Goal: Entertainment & Leisure: Consume media (video, audio)

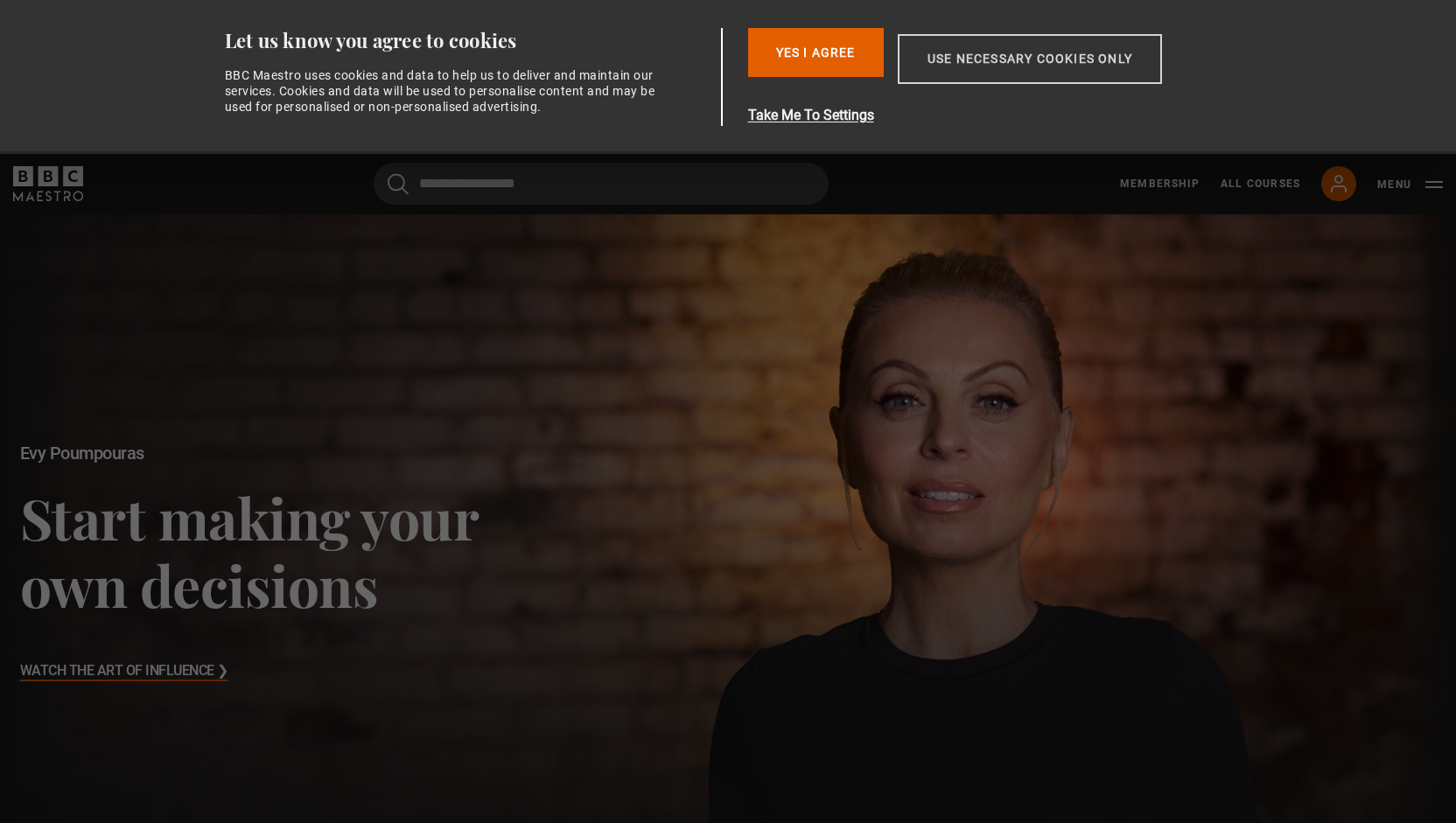
click at [1056, 65] on button "Use necessary cookies only" at bounding box center [1030, 59] width 265 height 50
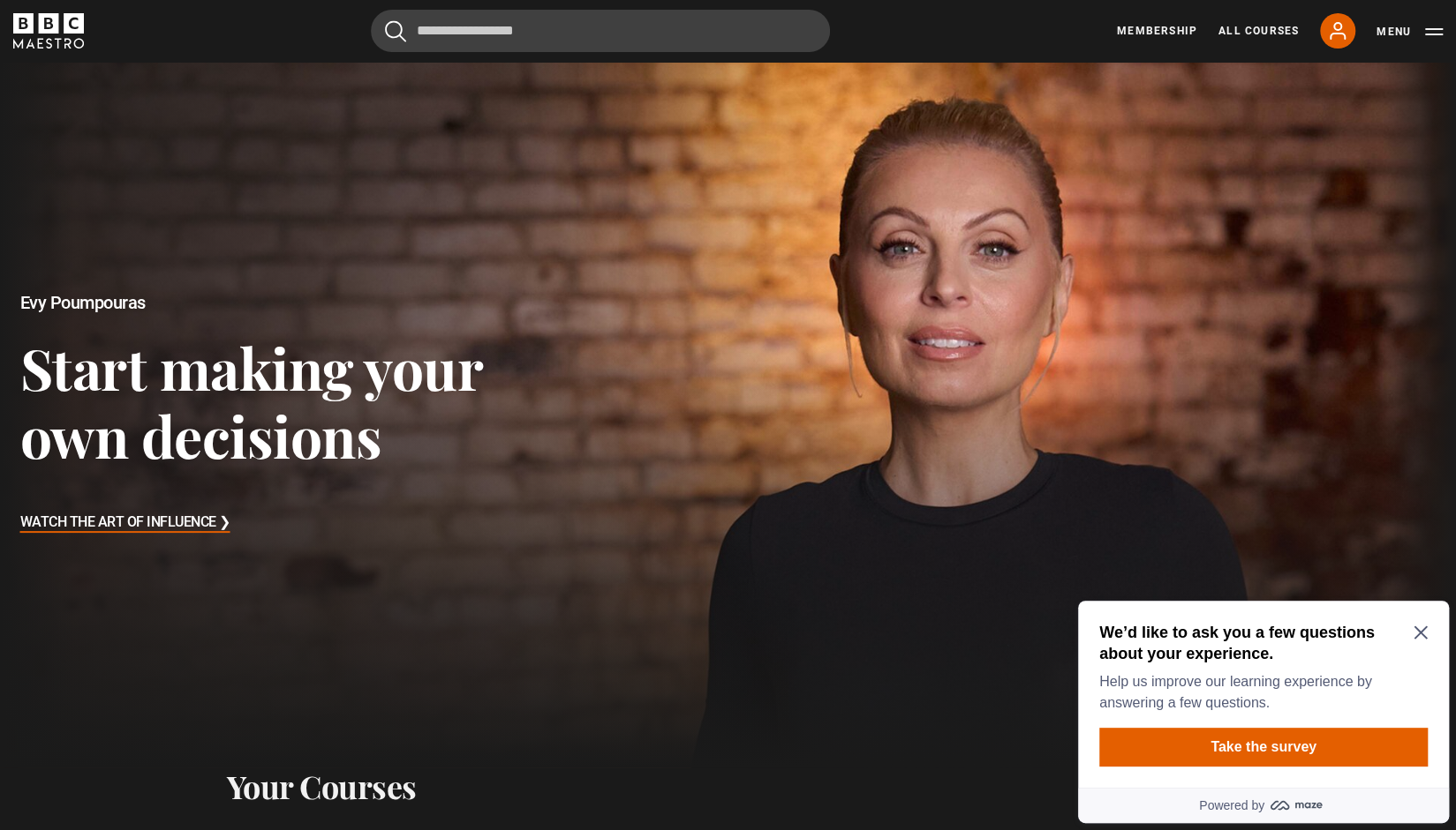
click at [1426, 625] on icon "Close Maze Prompt" at bounding box center [1420, 632] width 14 height 14
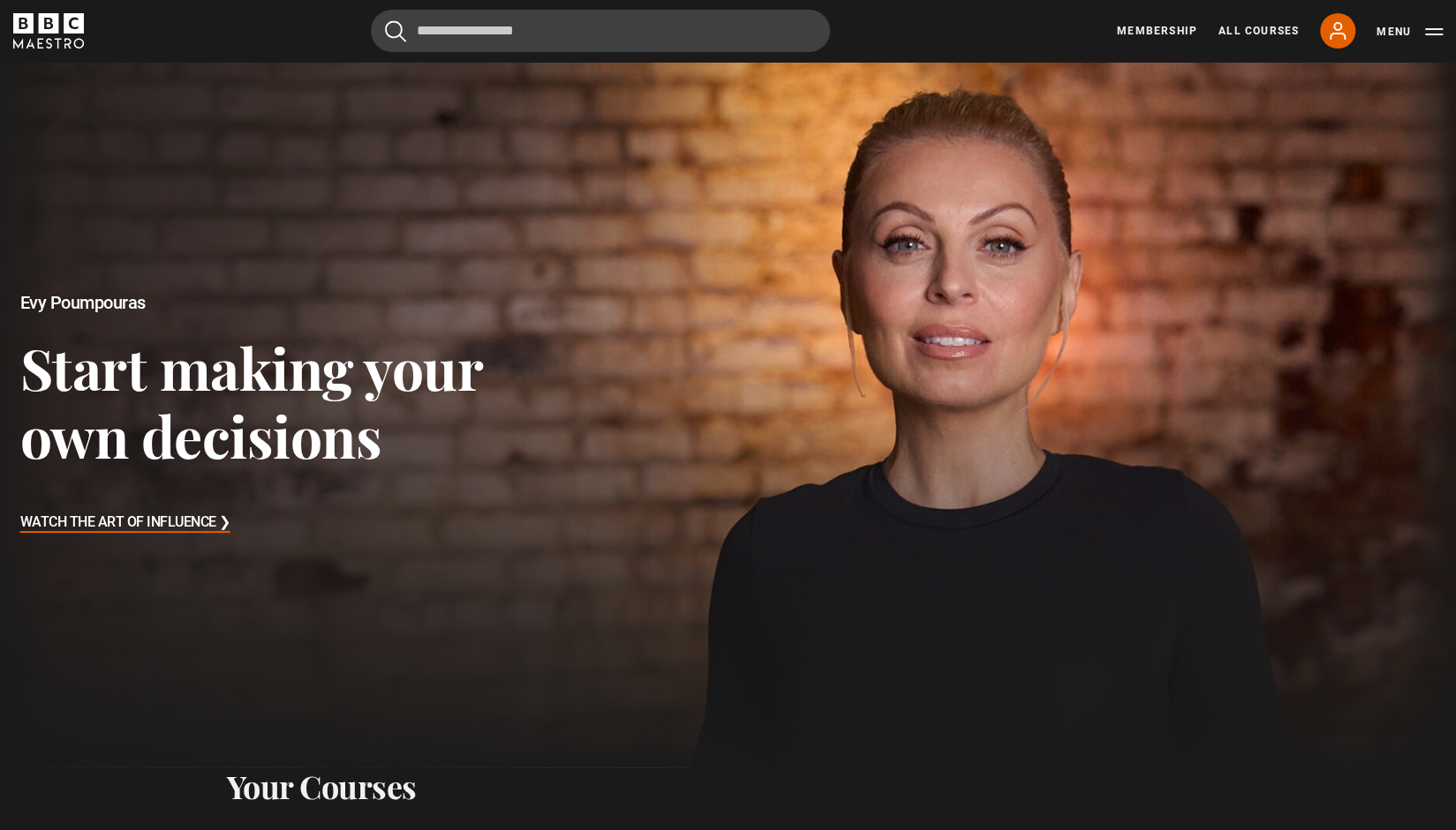
click at [1075, 667] on div at bounding box center [727, 414] width 1492 height 724
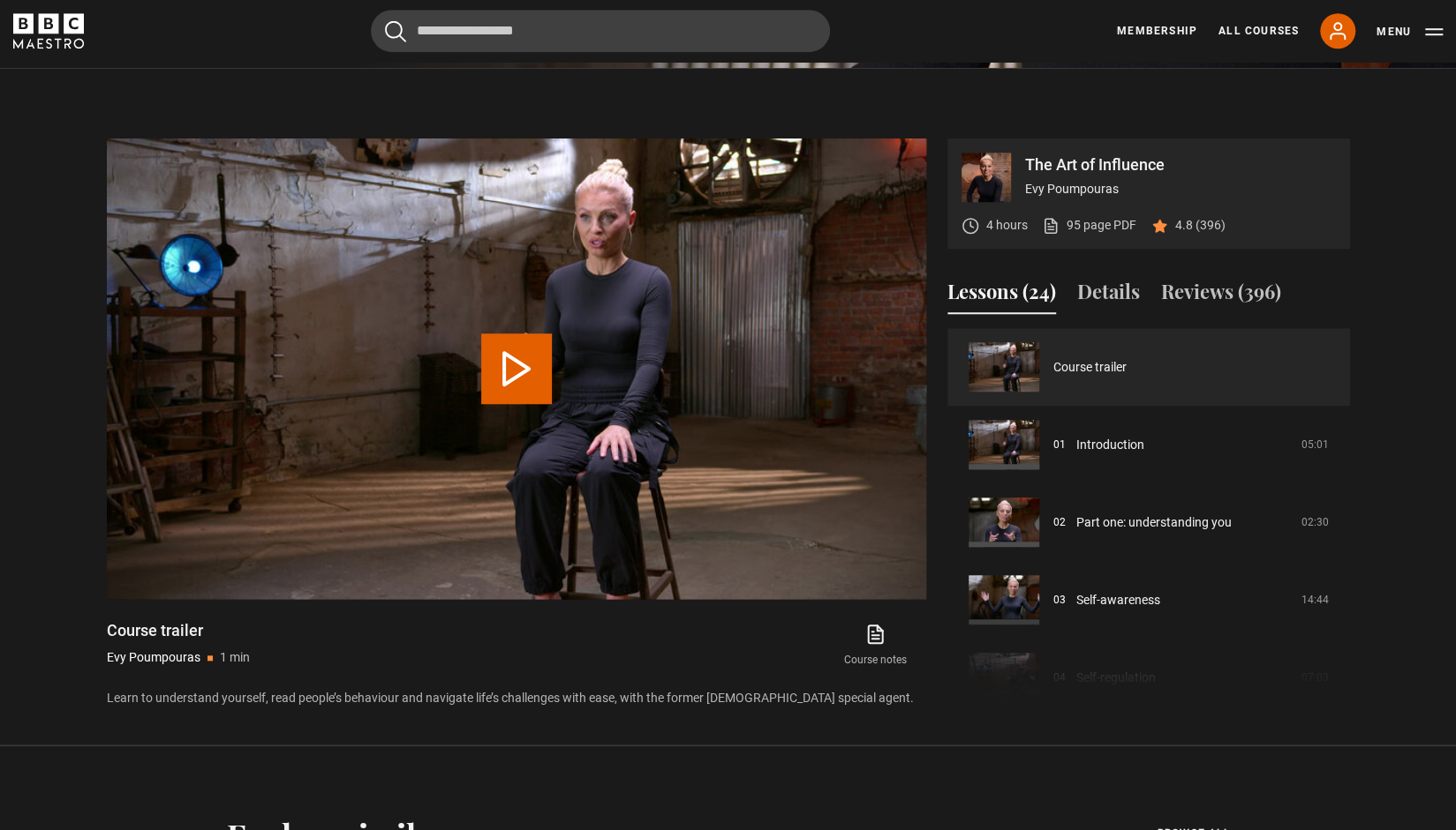
scroll to position [815, 0]
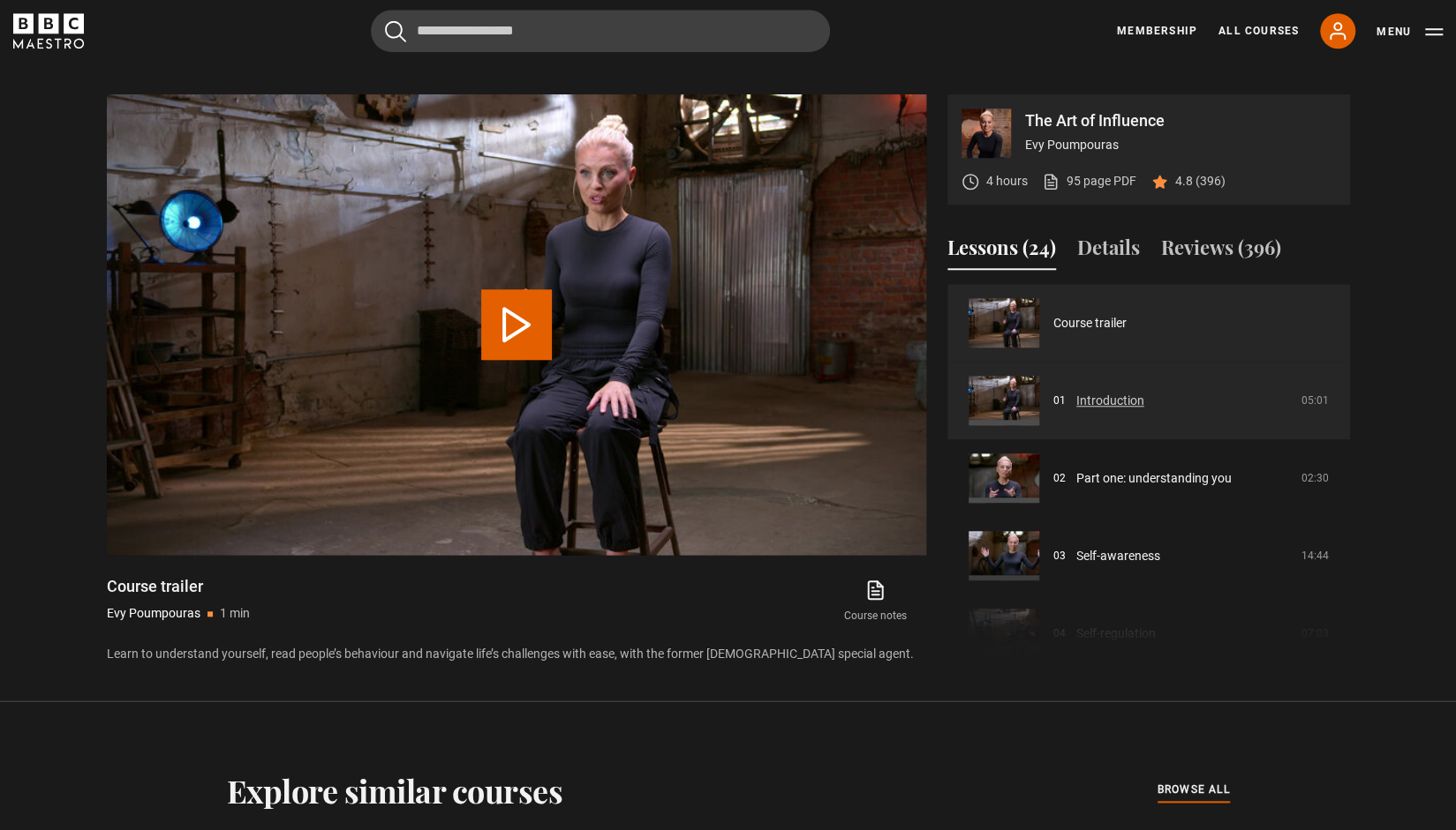
click at [1129, 396] on link "Introduction" at bounding box center [1110, 400] width 68 height 19
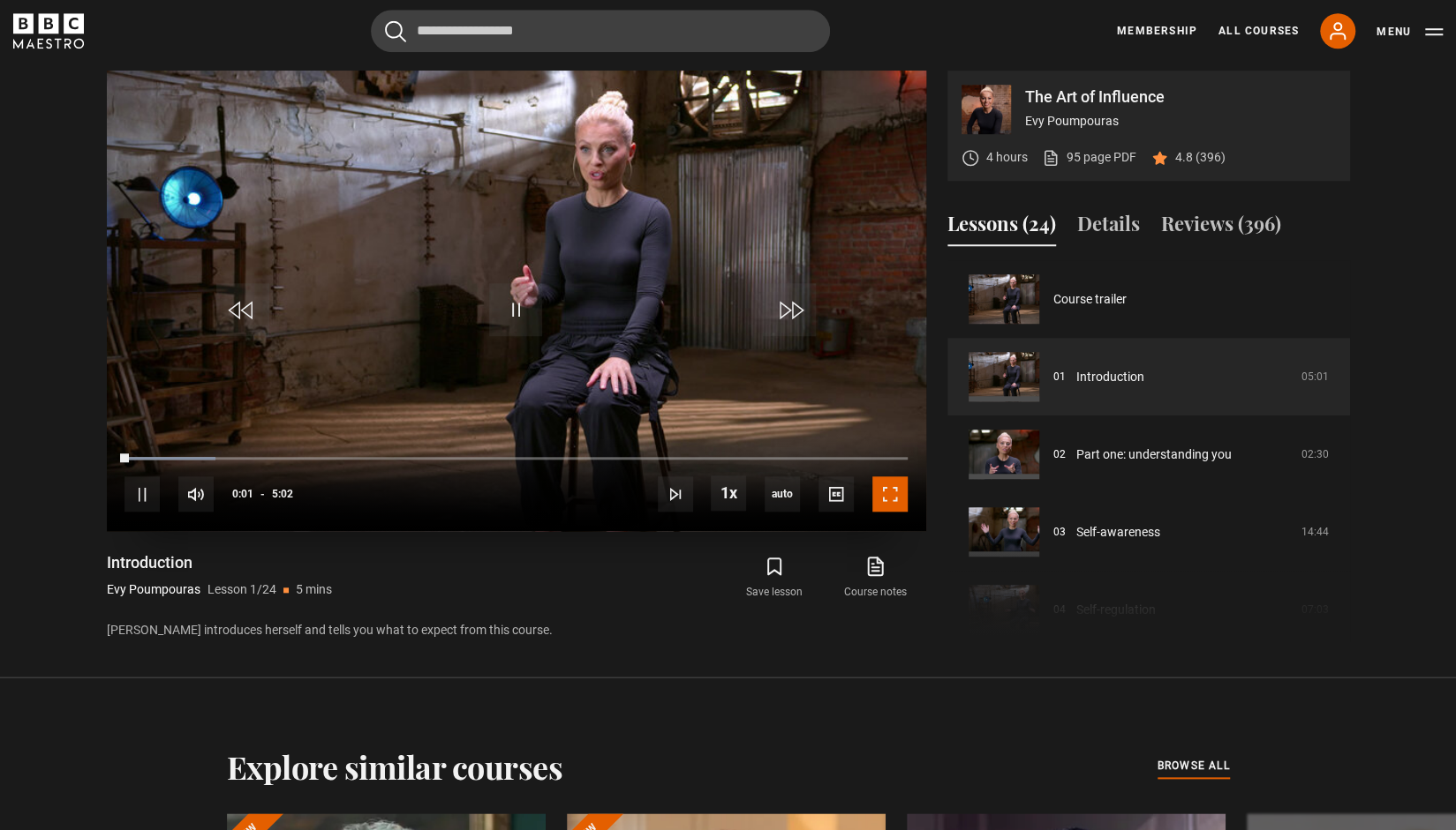
click at [895, 493] on span "Video Player" at bounding box center [890, 494] width 35 height 35
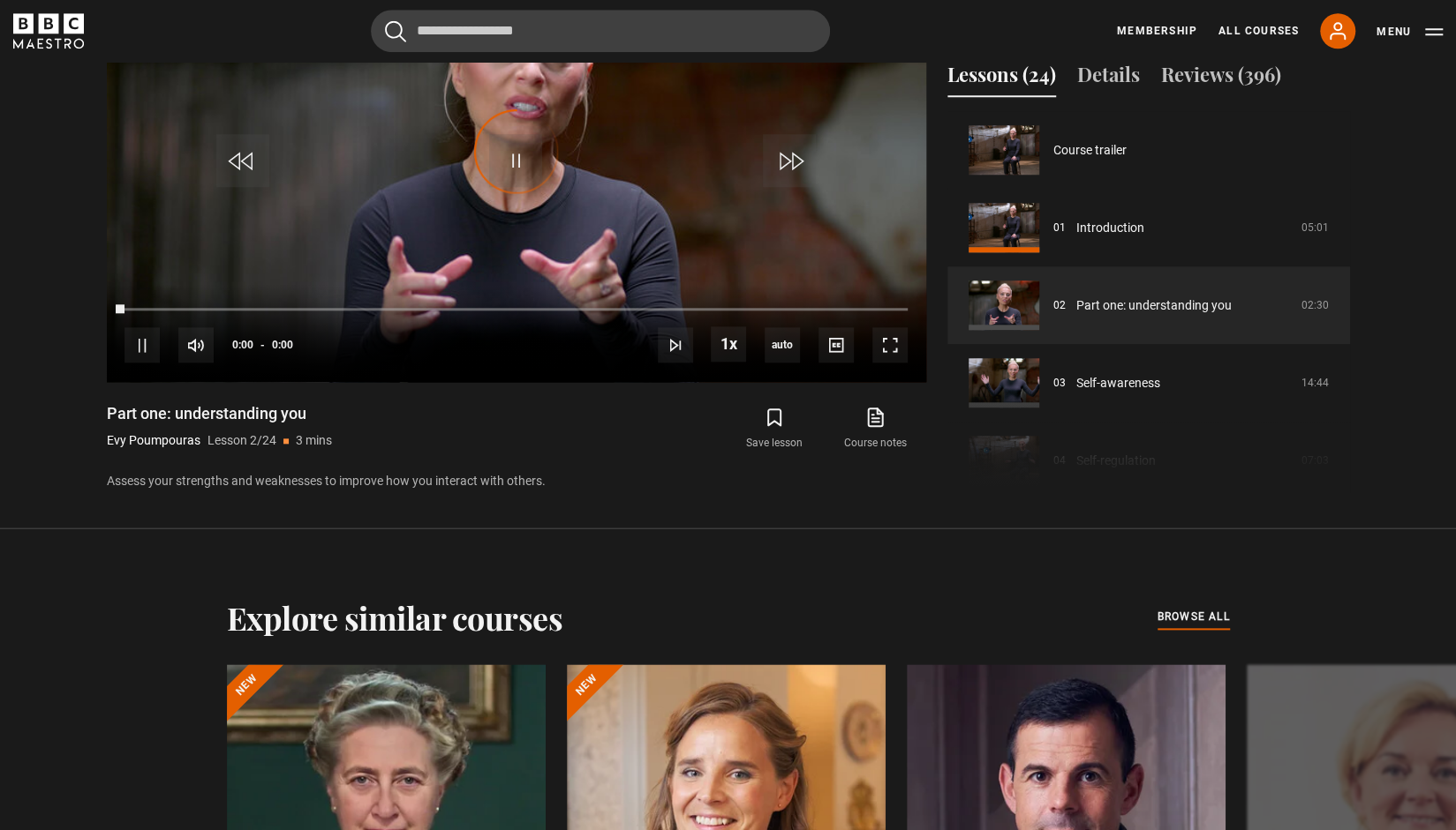
scroll to position [78, 0]
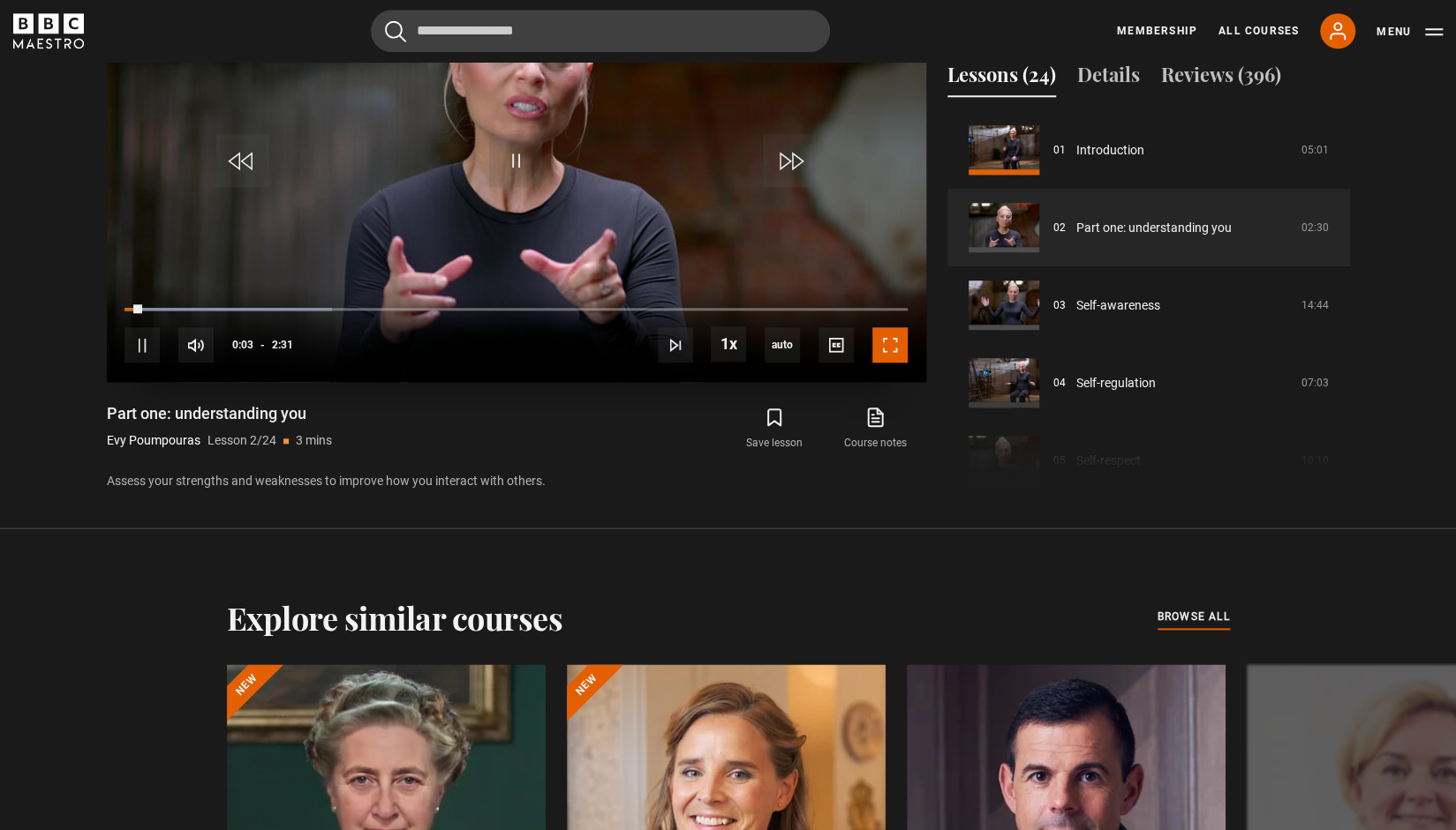
click at [887, 332] on span "Video Player" at bounding box center [890, 345] width 35 height 35
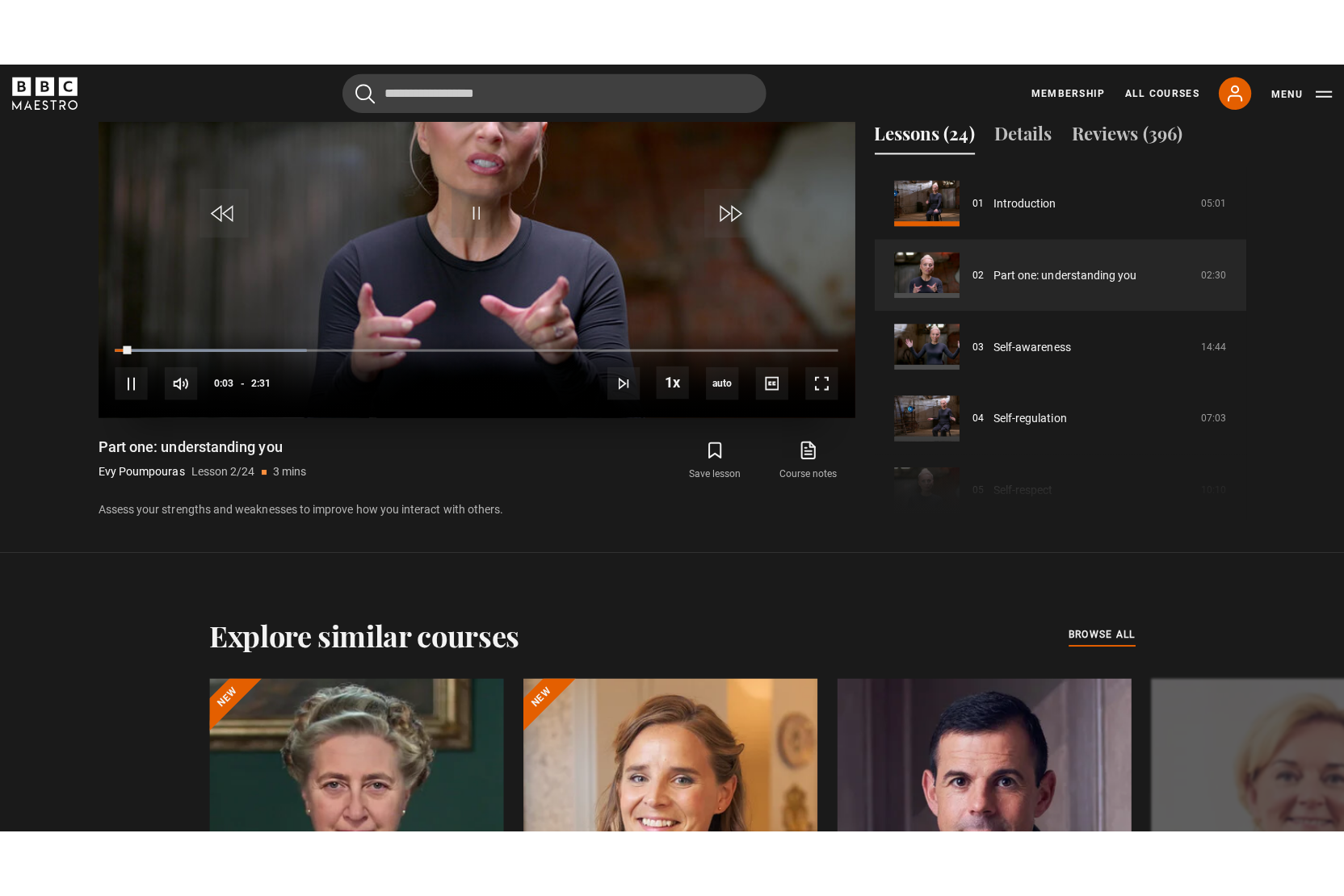
scroll to position [833, 0]
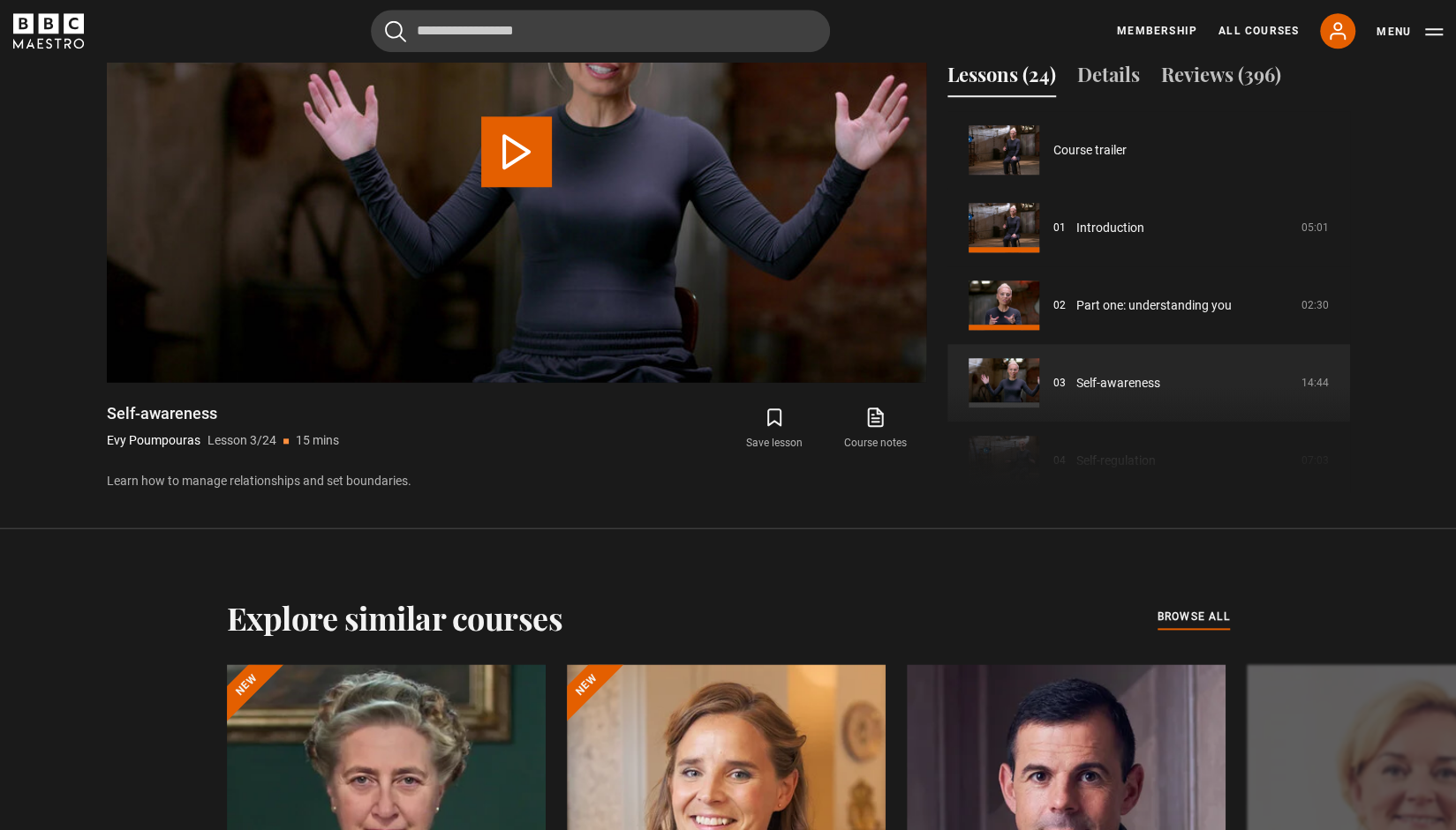
scroll to position [155, 0]
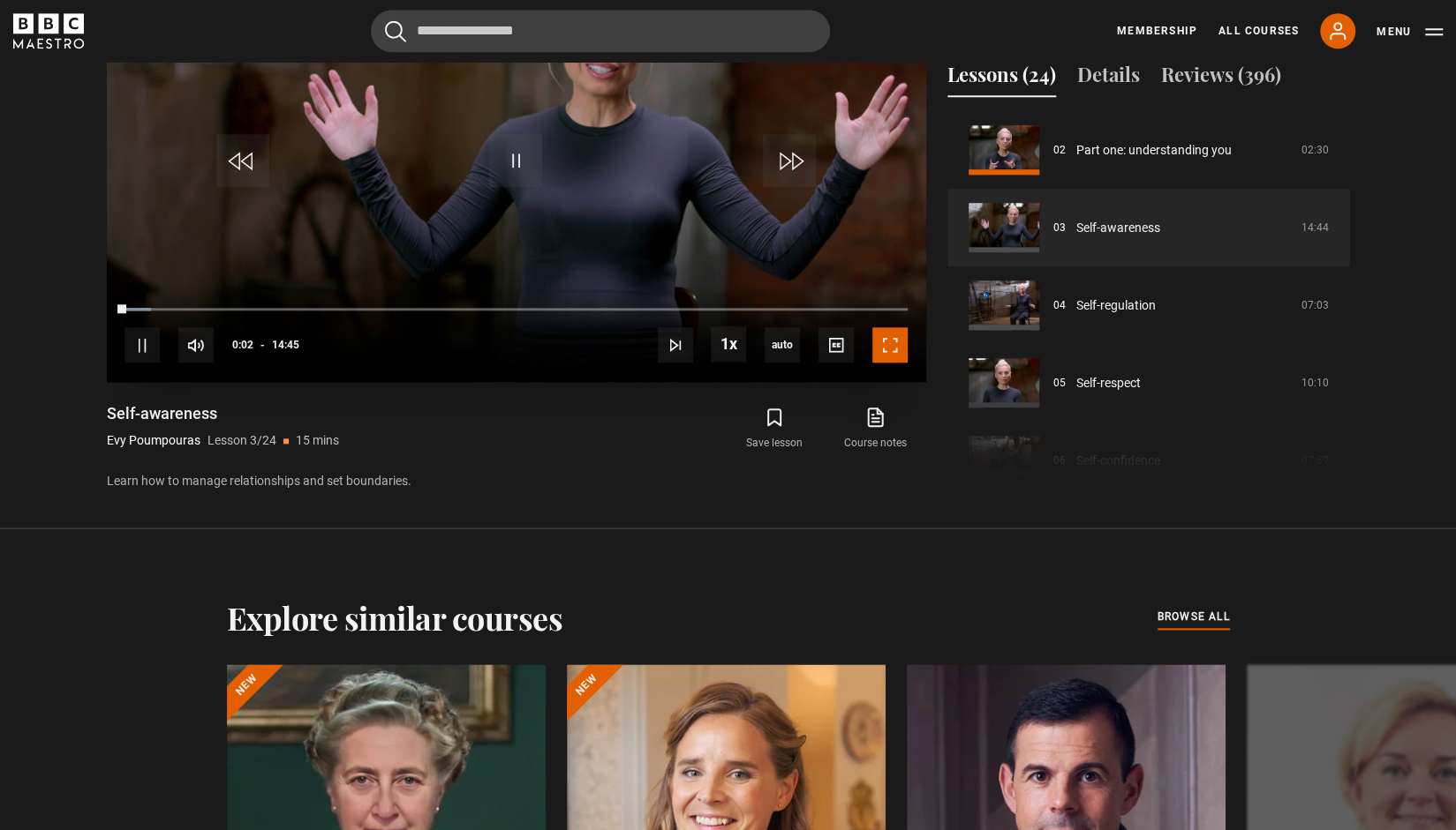
click at [887, 331] on span "Video Player" at bounding box center [890, 345] width 35 height 35
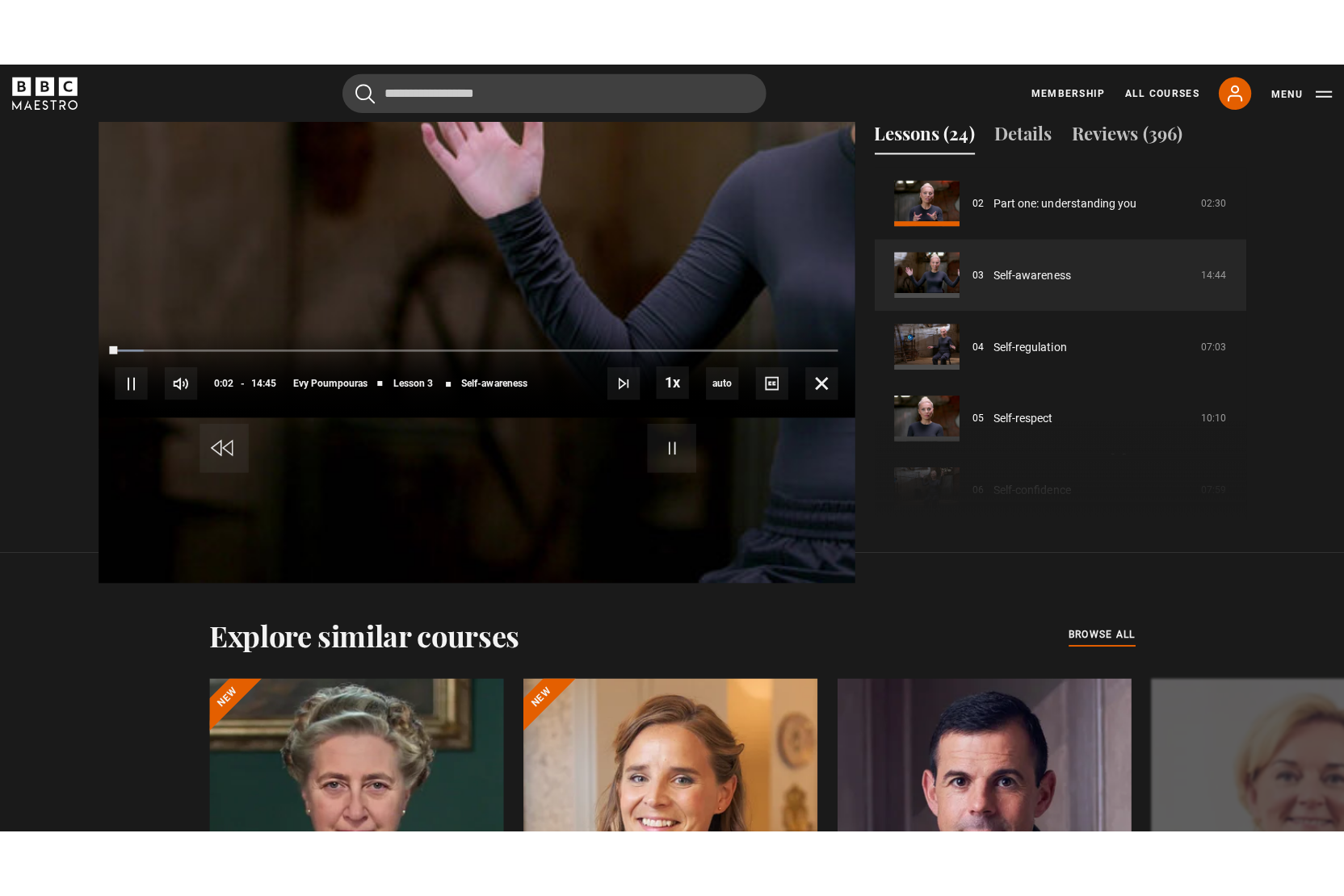
scroll to position [833, 0]
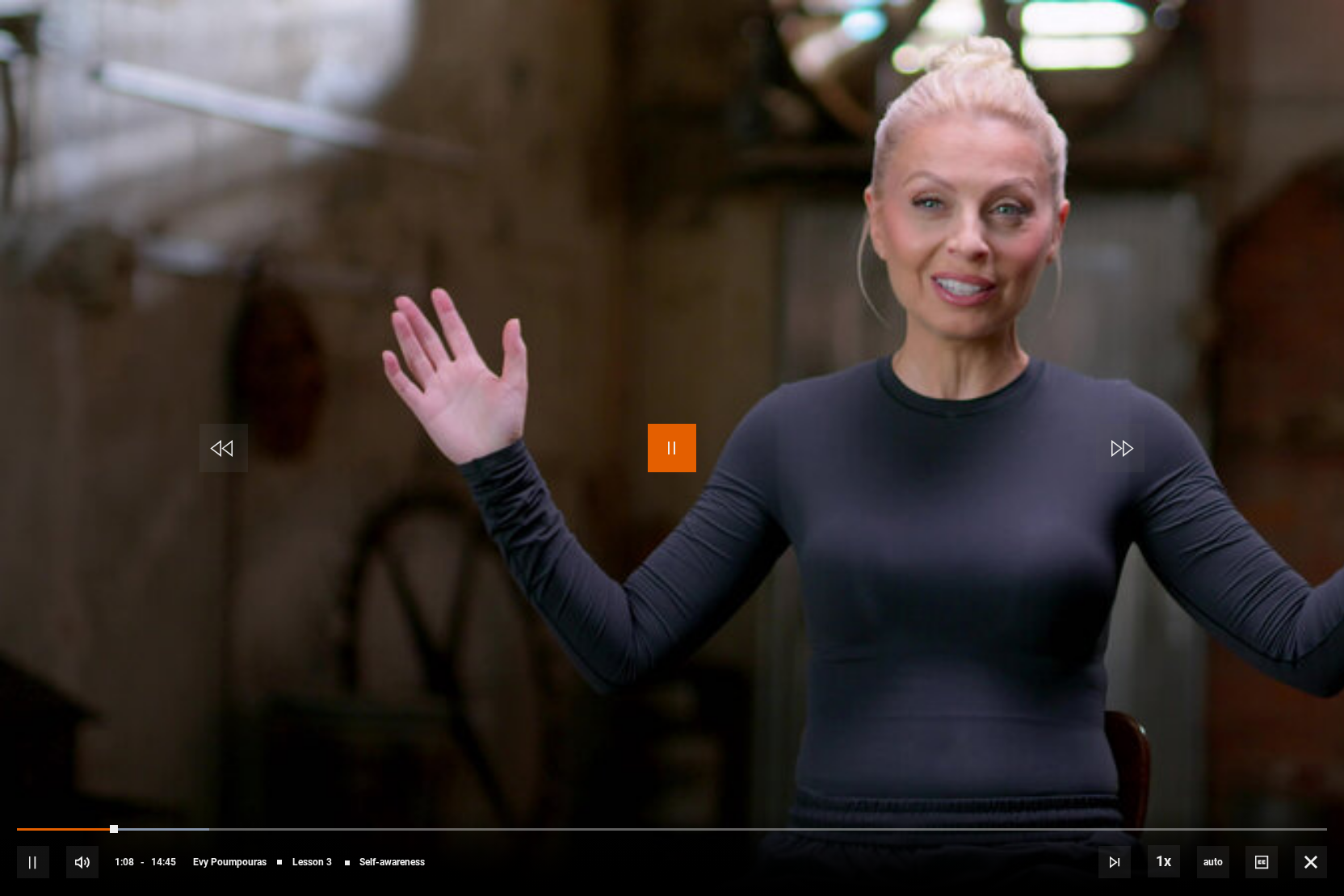
click at [672, 434] on span "Video Player" at bounding box center [672, 448] width 48 height 48
click at [669, 450] on span "Video Player" at bounding box center [672, 448] width 48 height 48
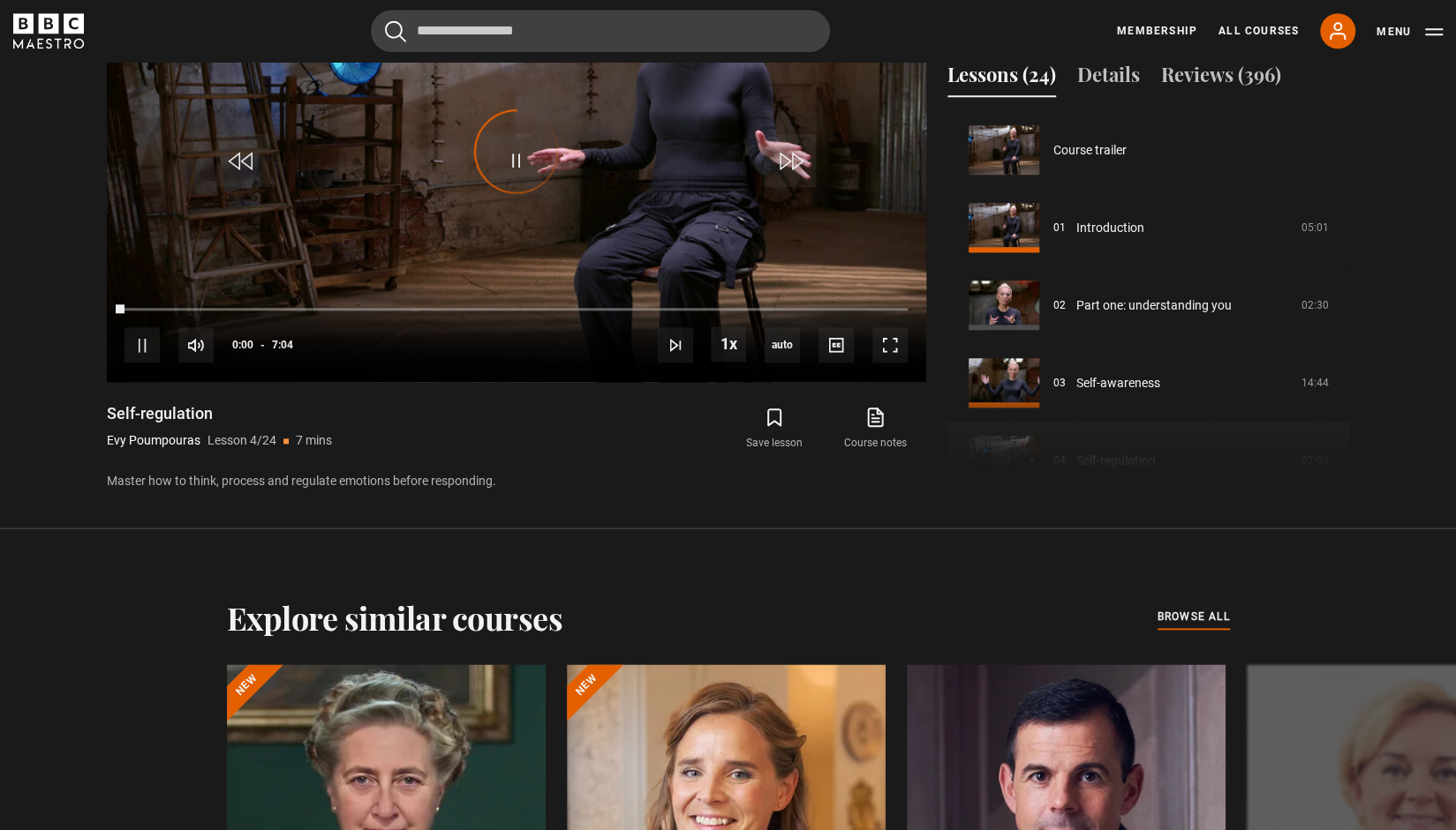
scroll to position [233, 0]
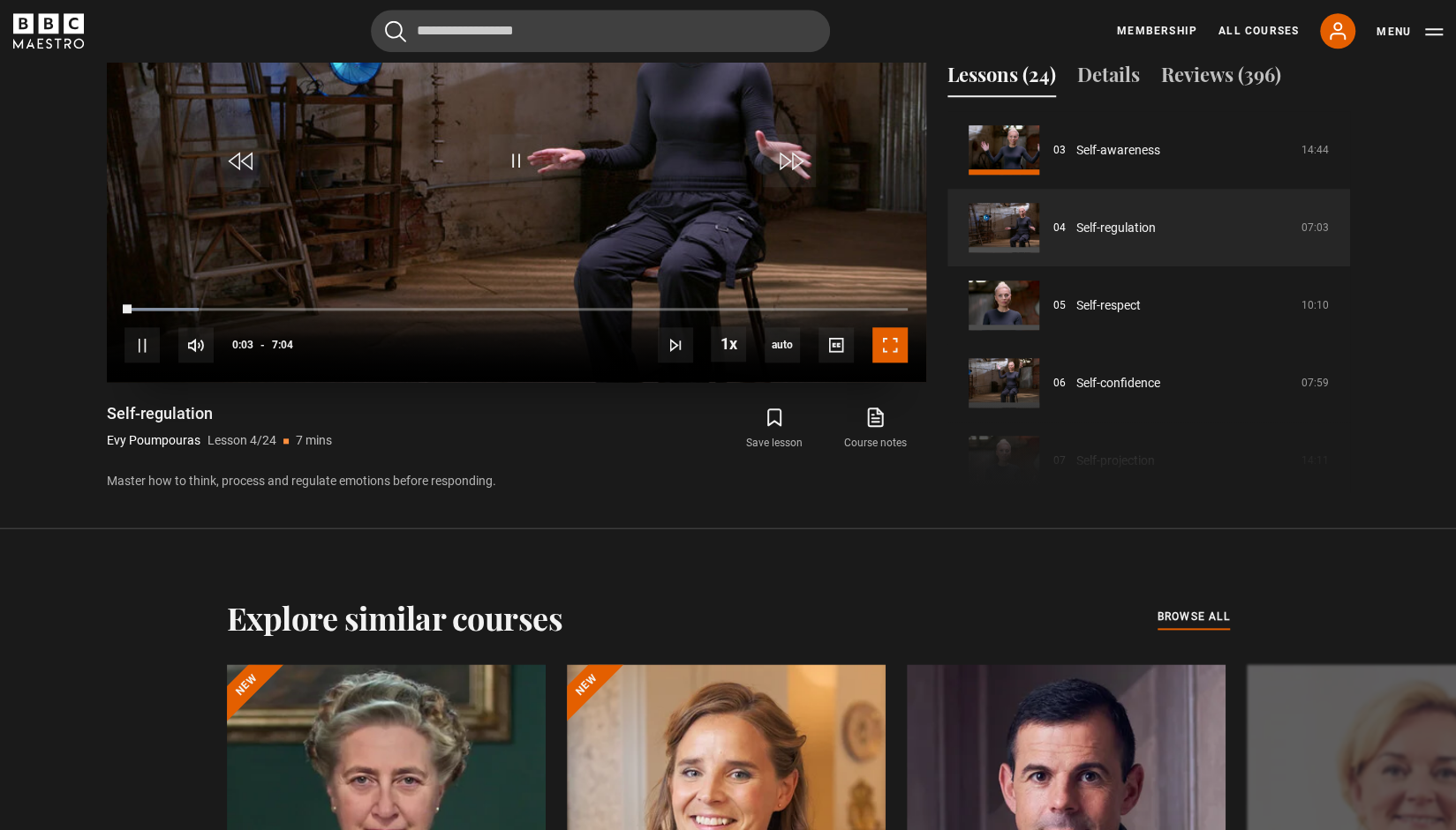
click at [883, 338] on span "Video Player" at bounding box center [890, 345] width 35 height 35
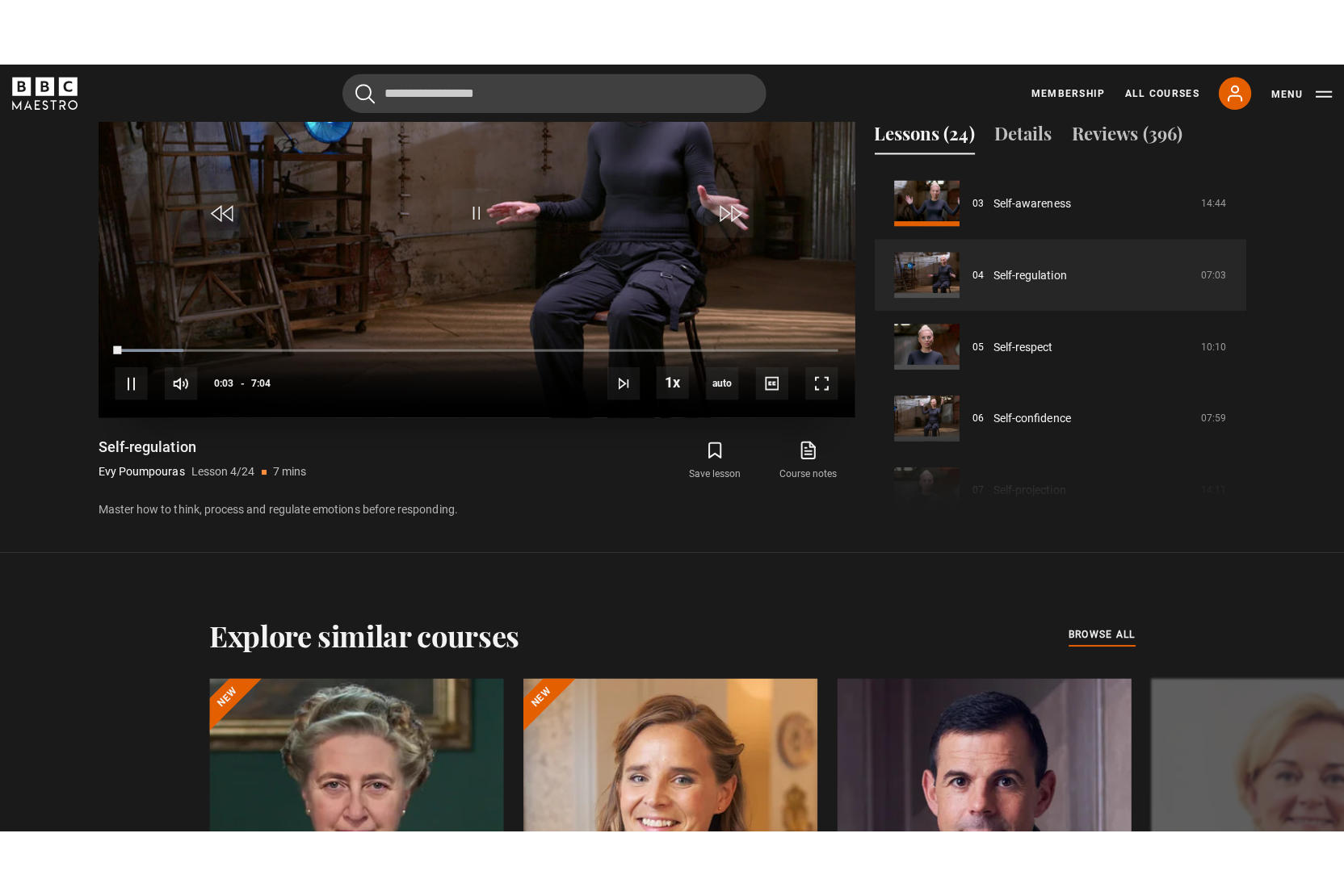
scroll to position [833, 0]
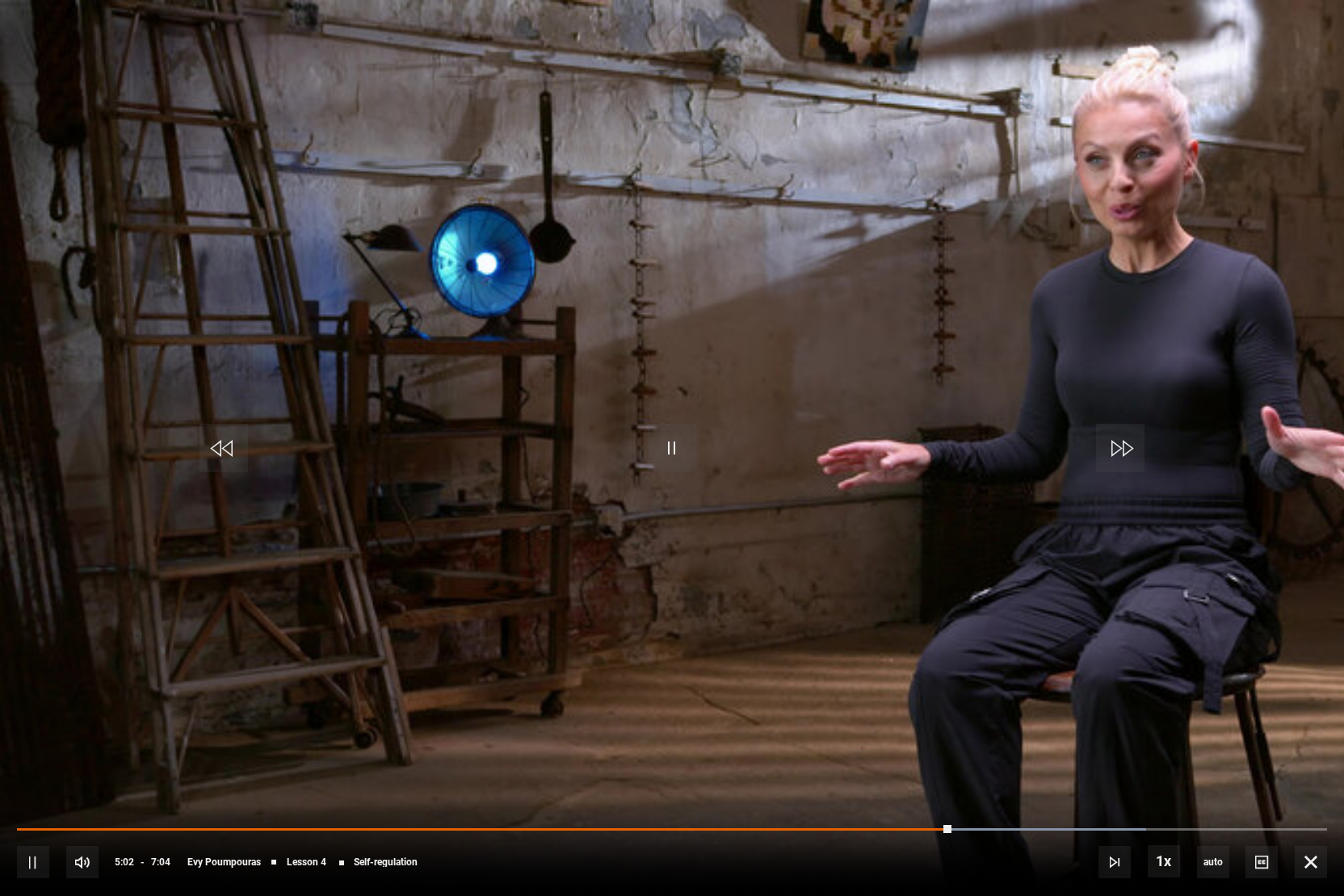
click at [822, 448] on video "Video Player" at bounding box center [672, 448] width 1344 height 896
